Goal: Transaction & Acquisition: Purchase product/service

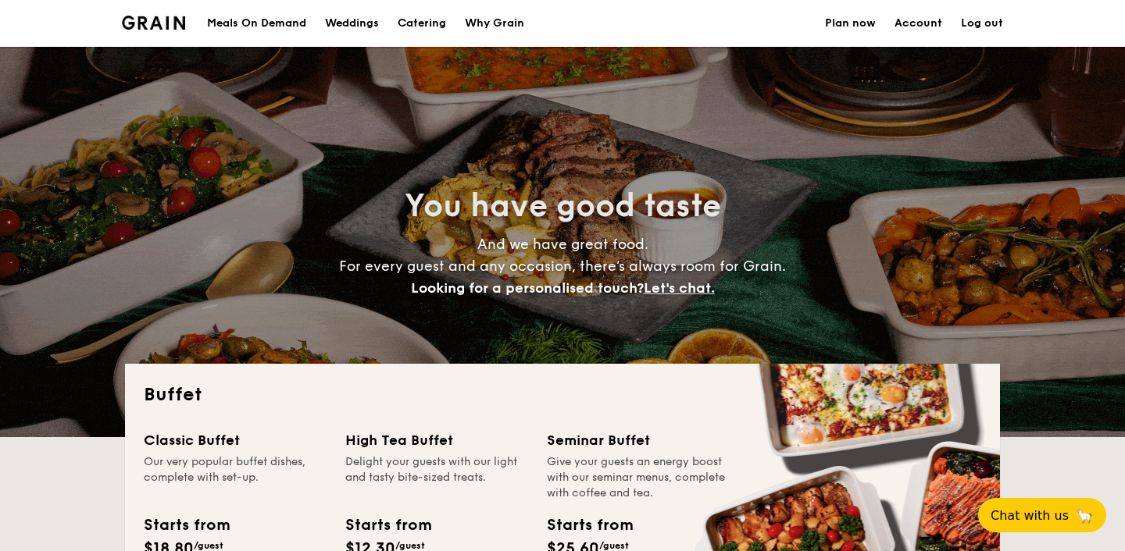
select select
click at [424, 24] on h1 "Catering" at bounding box center [422, 23] width 48 height 47
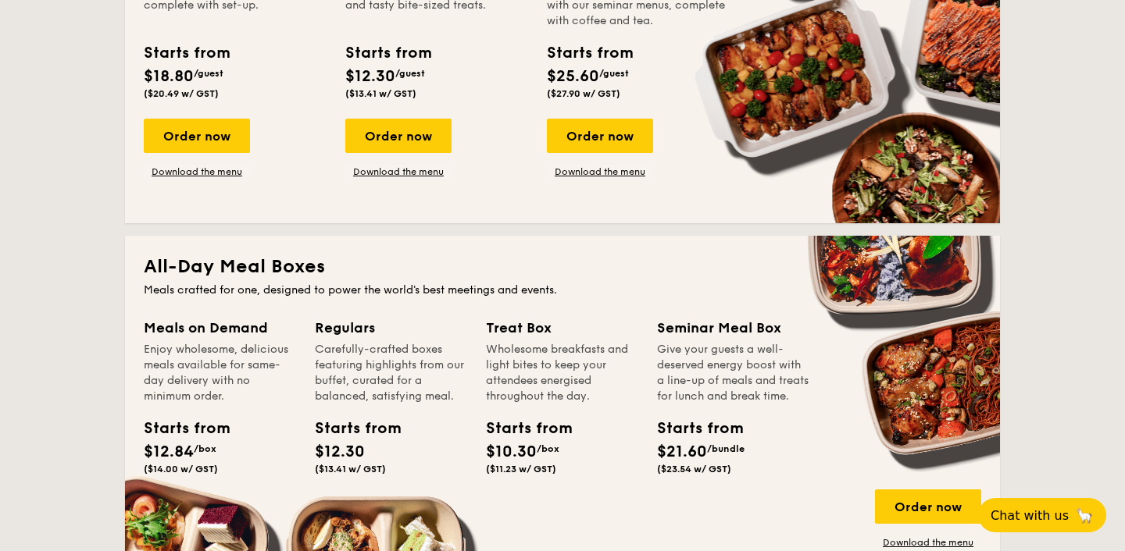
scroll to position [653, 0]
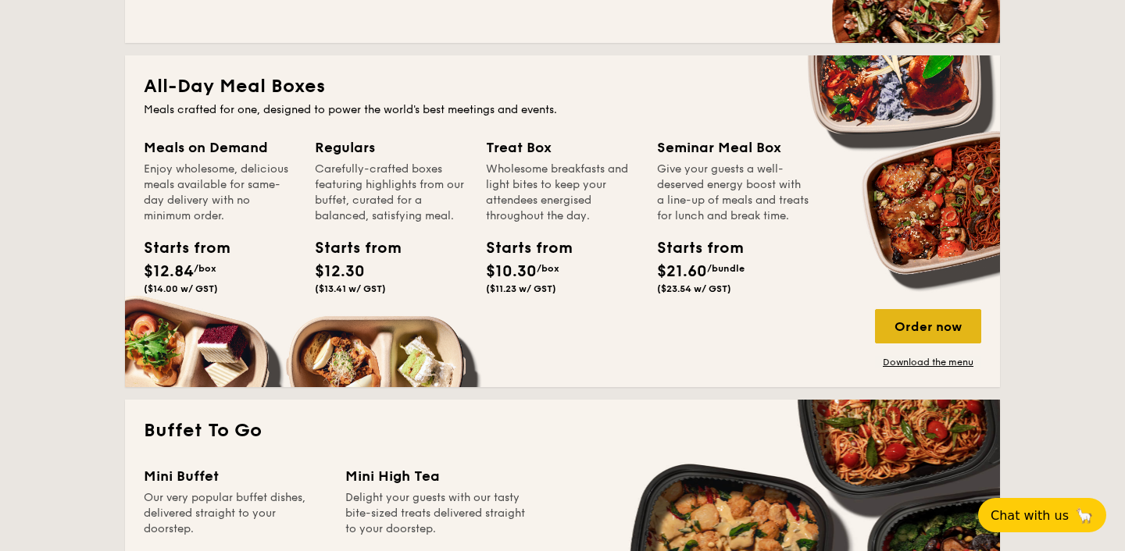
click at [943, 325] on div "Order now" at bounding box center [928, 326] width 106 height 34
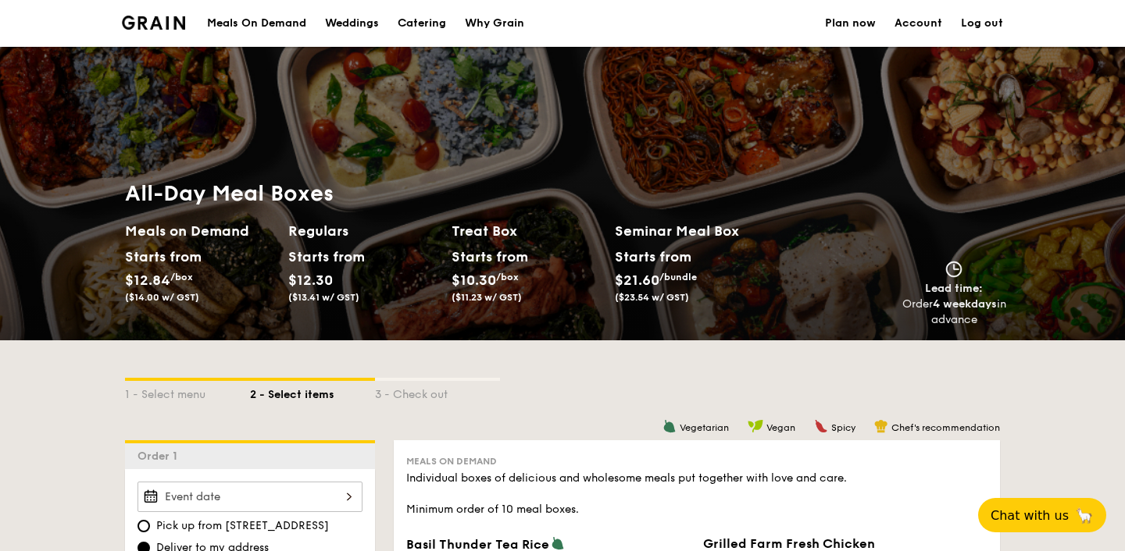
scroll to position [219, 0]
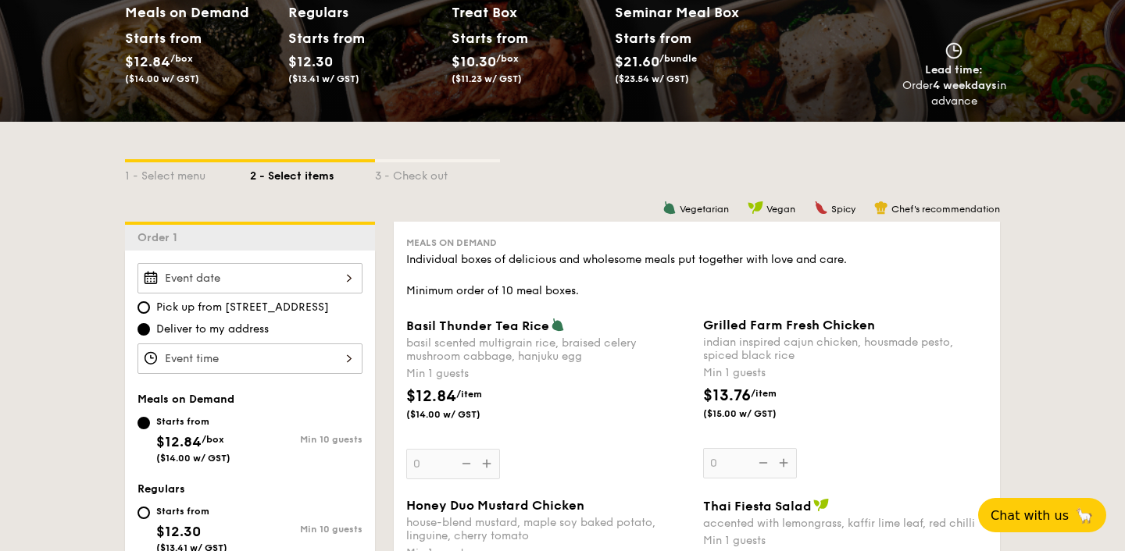
click at [188, 516] on div "Starts from" at bounding box center [191, 511] width 71 height 12
click at [150, 516] on input "Starts from $12.30 ($13.41 w/ GST) Min 10 guests" at bounding box center [143, 513] width 12 height 12
radio input "true"
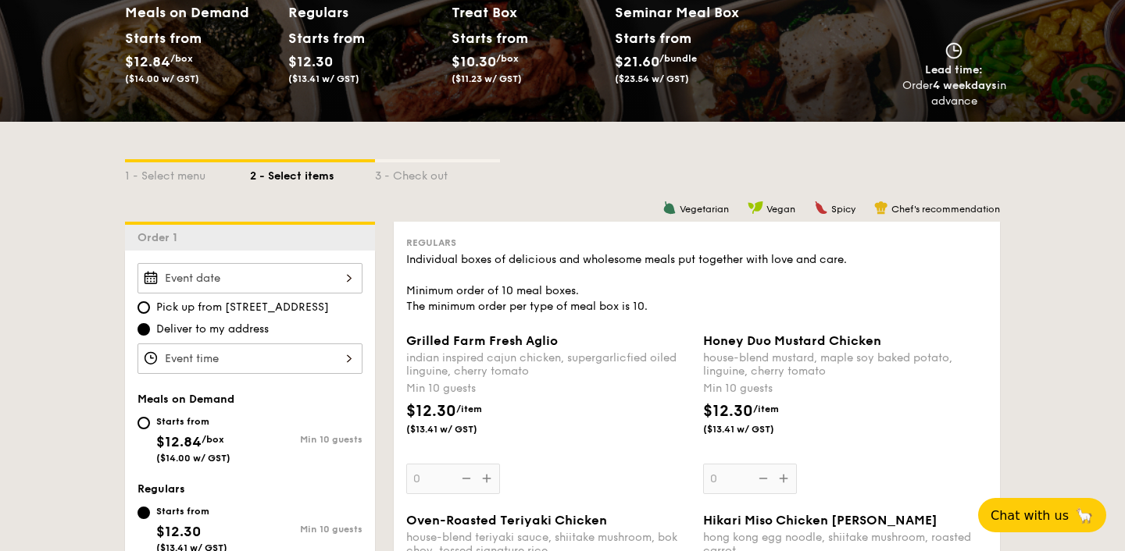
click at [519, 288] on div "Individual boxes of delicious and wholesome meals put together with love and ca…" at bounding box center [696, 283] width 581 height 62
click at [601, 287] on div "Individual boxes of delicious and wholesome meals put together with love and ca…" at bounding box center [696, 283] width 581 height 62
drag, startPoint x: 672, startPoint y: 294, endPoint x: 672, endPoint y: 280, distance: 13.3
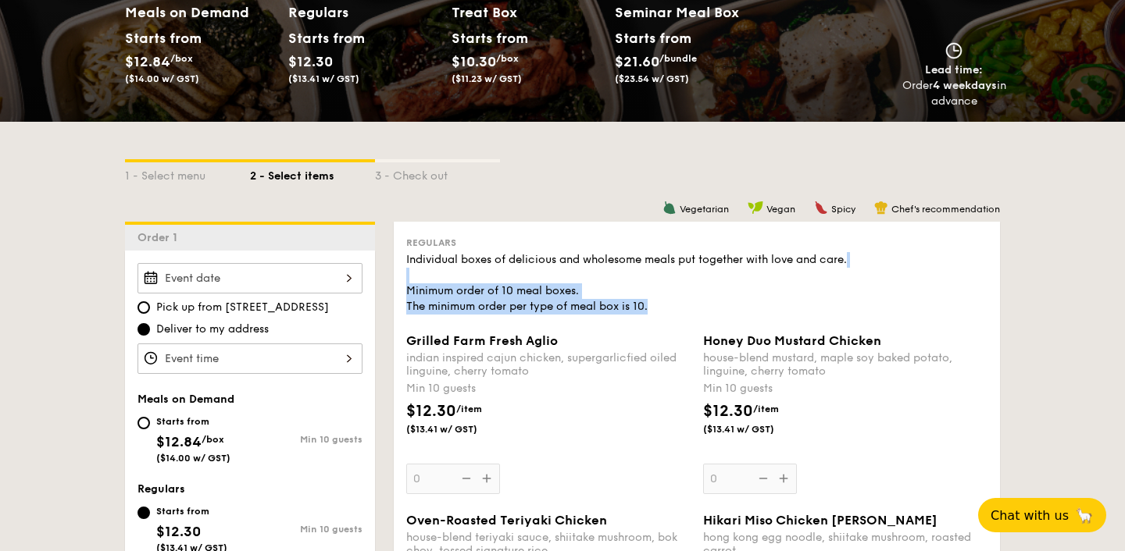
click at [672, 280] on div "Individual boxes of delicious and wholesome meals put together with love and ca…" at bounding box center [696, 283] width 581 height 62
copy div "Minimum order of 10 meal boxes. The minimum order per type of meal box is 10."
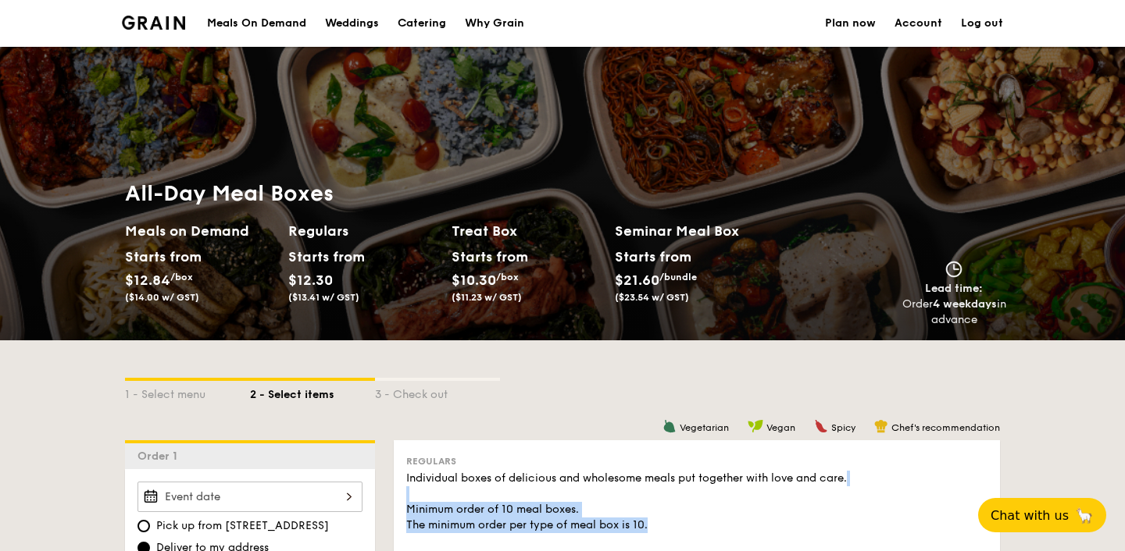
click at [293, 20] on div "Meals On Demand" at bounding box center [256, 23] width 99 height 47
